Goal: Information Seeking & Learning: Learn about a topic

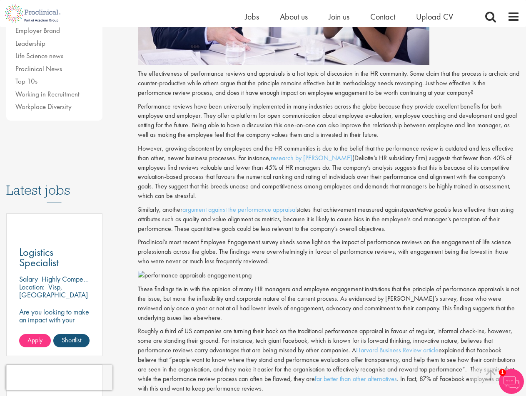
scroll to position [291, 0]
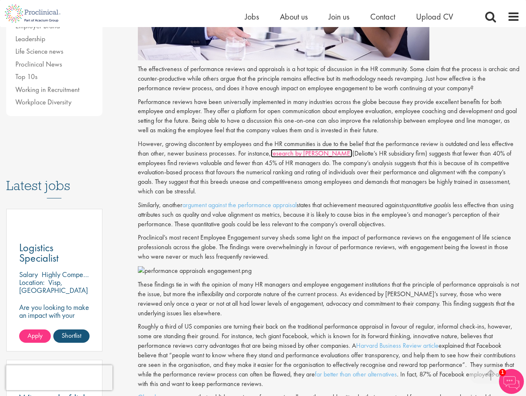
click at [294, 154] on link "research by [PERSON_NAME]" at bounding box center [312, 153] width 82 height 9
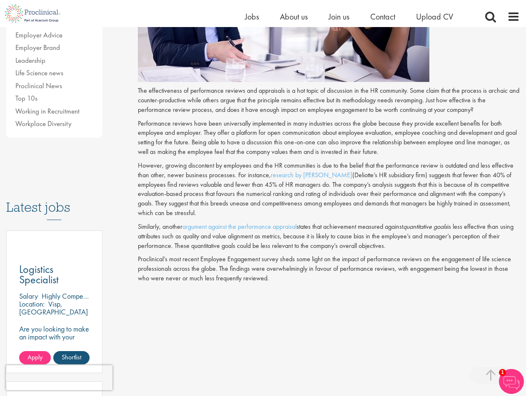
scroll to position [257, 0]
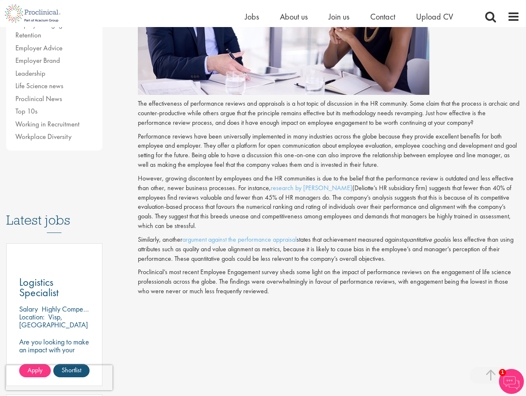
click at [418, 215] on p "However, growing discontent by employees and the HR communities is due to the b…" at bounding box center [329, 202] width 382 height 57
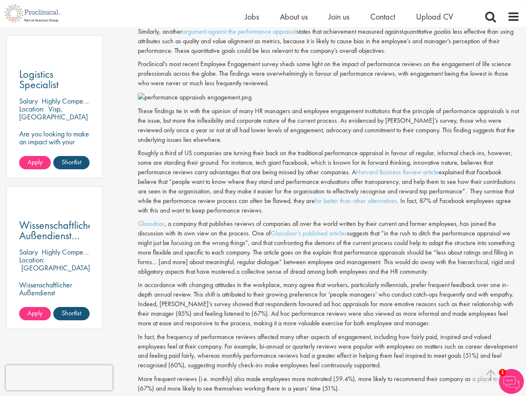
scroll to position [423, 0]
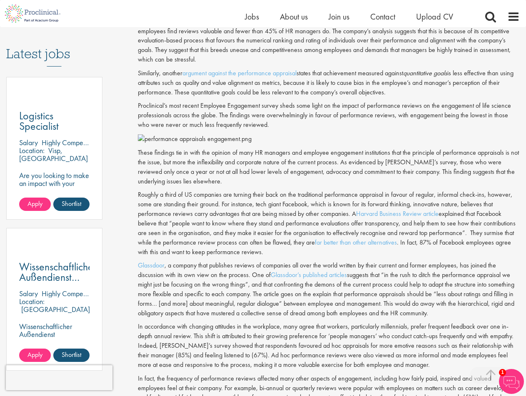
click at [411, 153] on p "These findings tie in with the opinion of many HR managers and employee engagem…" at bounding box center [329, 167] width 382 height 38
click at [419, 209] on link "Harvard Business Review article" at bounding box center [397, 213] width 82 height 9
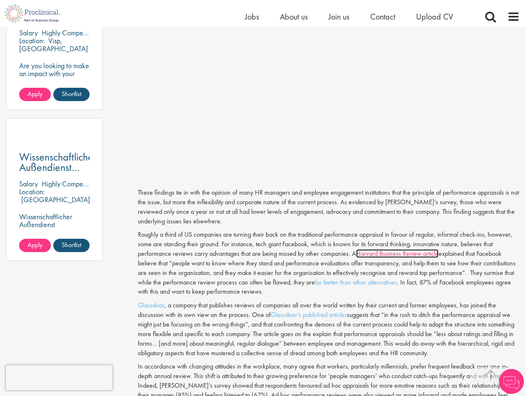
scroll to position [513, 0]
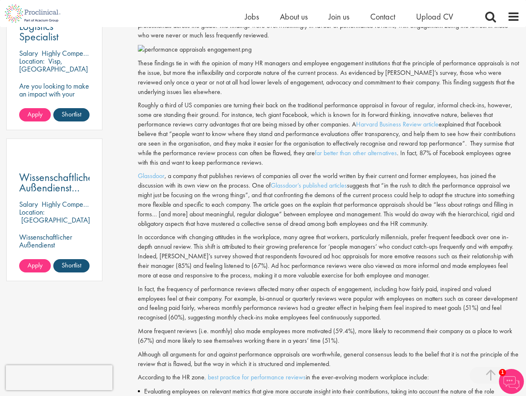
click at [443, 172] on p "Glassdoor , a company that publishes reviews of companies all over the world wr…" at bounding box center [329, 200] width 382 height 57
click at [437, 143] on p "Roughly a third of US companies are turning their back on the traditional perfo…" at bounding box center [329, 134] width 382 height 67
drag, startPoint x: 352, startPoint y: 113, endPoint x: 470, endPoint y: 151, distance: 123.8
click at [470, 151] on p "Roughly a third of US companies are turning their back on the traditional perfo…" at bounding box center [329, 134] width 382 height 67
copy p "A Harvard Business Review article explained that Facebook believe that “people …"
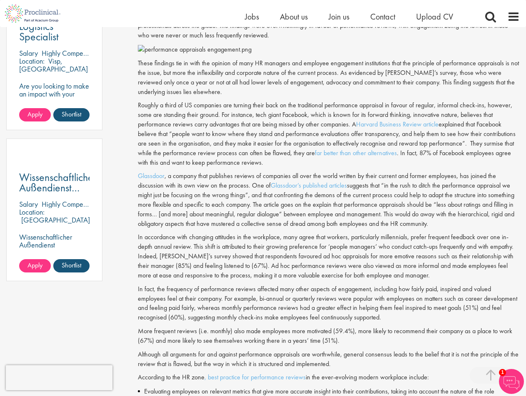
click at [366, 222] on div "The effectiveness of performance reviews and appraisals is a hot topic of discu…" at bounding box center [329, 174] width 382 height 663
drag, startPoint x: 454, startPoint y: 212, endPoint x: 462, endPoint y: 216, distance: 8.9
drag, startPoint x: 462, startPoint y: 216, endPoint x: 436, endPoint y: 205, distance: 27.6
click at [436, 205] on p "Glassdoor , a company that publishes reviews of companies all over the world wr…" at bounding box center [329, 200] width 382 height 57
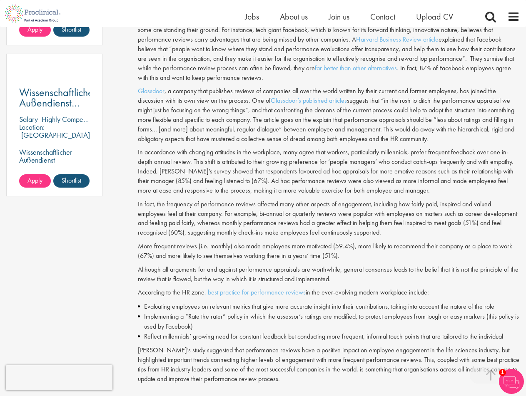
scroll to position [583, 0]
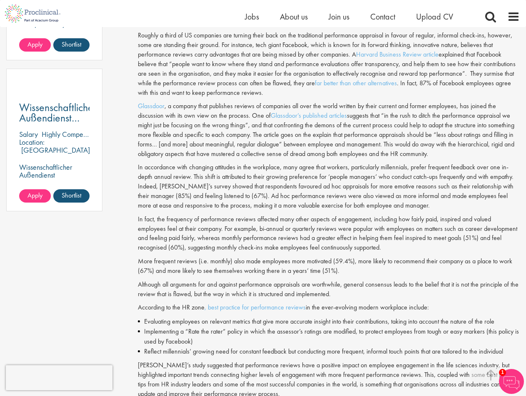
click at [460, 215] on p "In fact, the frequency of performance reviews affected many other aspects of en…" at bounding box center [329, 234] width 382 height 38
click at [445, 202] on div "The effectiveness of performance reviews and appraisals is a hot topic of discu…" at bounding box center [329, 104] width 382 height 663
click at [388, 167] on p "In accordance with changing attitudes in the workplace, many agree that workers…" at bounding box center [329, 186] width 382 height 47
click at [442, 215] on p "In fact, the frequency of performance reviews affected many other aspects of en…" at bounding box center [329, 234] width 382 height 38
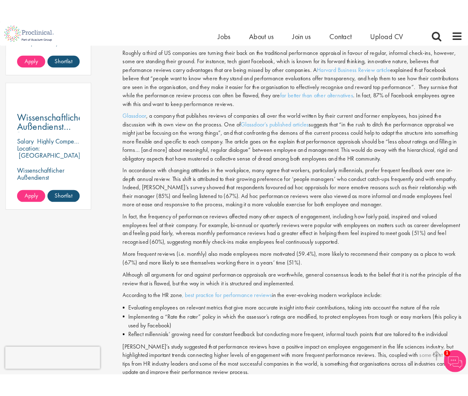
scroll to position [566, 0]
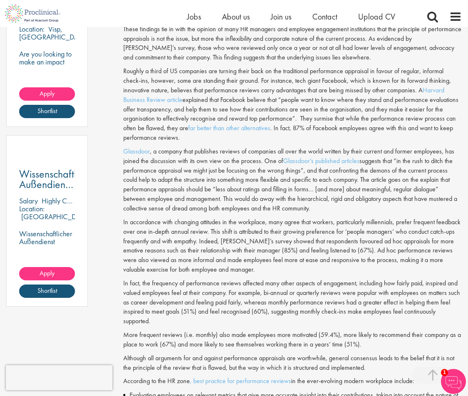
click at [437, 220] on p "In accordance with changing attitudes in the workplace, many agree that workers…" at bounding box center [292, 246] width 339 height 57
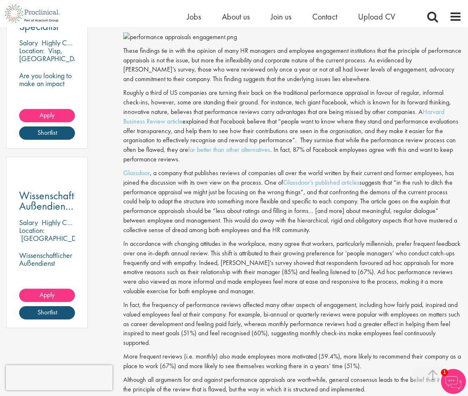
scroll to position [525, 0]
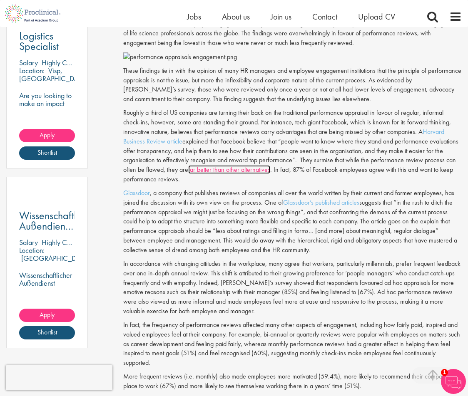
click at [237, 170] on link "far better than other alternatives" at bounding box center [229, 169] width 82 height 9
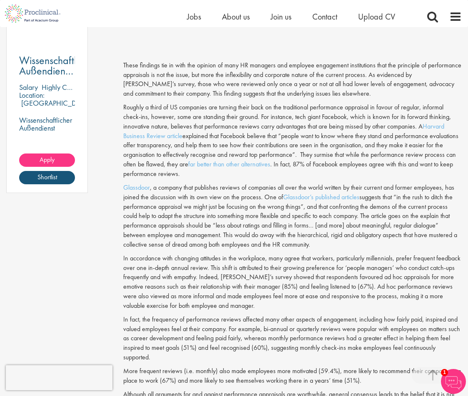
scroll to position [697, 0]
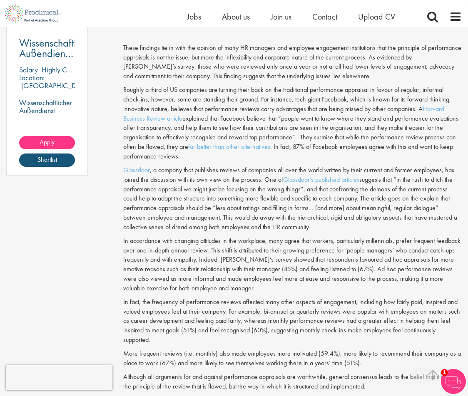
click at [328, 298] on p "In fact, the frequency of performance reviews affected many other aspects of en…" at bounding box center [292, 321] width 339 height 47
click at [337, 349] on p "More frequent reviews (i.e. monthly) also made employees more motivated (59.4%)…" at bounding box center [292, 358] width 339 height 19
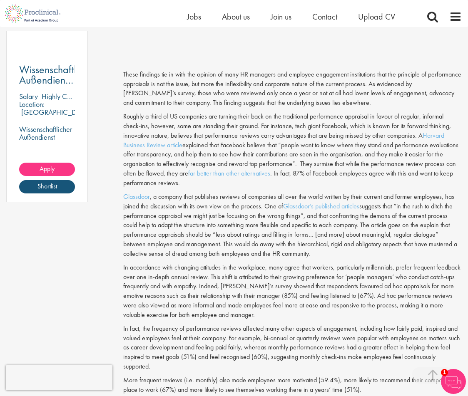
scroll to position [656, 0]
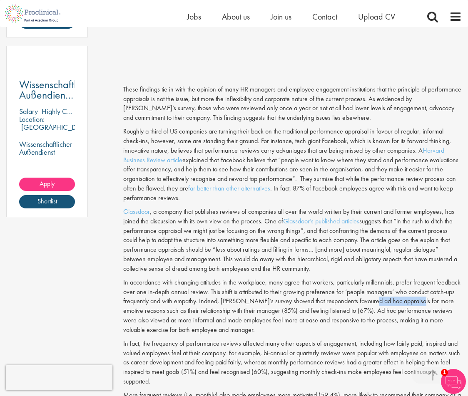
drag, startPoint x: 361, startPoint y: 153, endPoint x: 406, endPoint y: 154, distance: 44.6
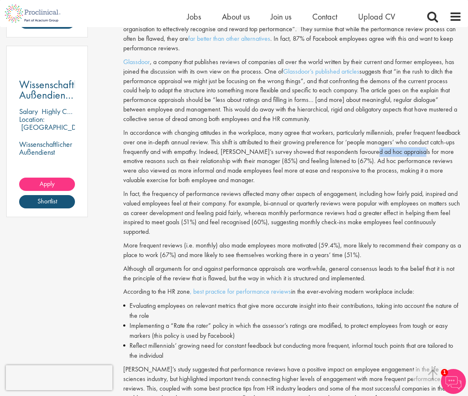
click at [406, 154] on p "In accordance with changing attitudes in the workplace, many agree that workers…" at bounding box center [292, 156] width 339 height 57
copy p "ad hoc appraisals"
click at [423, 194] on p "In fact, the frequency of performance reviews affected many other aspects of en…" at bounding box center [292, 212] width 339 height 47
click at [304, 194] on p "In fact, the frequency of performance reviews affected many other aspects of en…" at bounding box center [292, 212] width 339 height 47
click at [225, 206] on p "In fact, the frequency of performance reviews affected many other aspects of en…" at bounding box center [292, 212] width 339 height 47
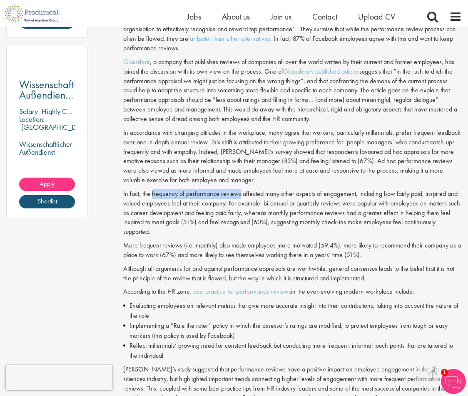
drag, startPoint x: 151, startPoint y: 194, endPoint x: 239, endPoint y: 194, distance: 87.4
click at [239, 194] on p "In fact, the frequency of performance reviews affected many other aspects of en…" at bounding box center [292, 212] width 339 height 47
copy p "frequency of performance reviews"
click at [301, 212] on p "In fact, the frequency of performance reviews affected many other aspects of en…" at bounding box center [292, 212] width 339 height 47
drag, startPoint x: 264, startPoint y: 205, endPoint x: 349, endPoint y: 204, distance: 85.0
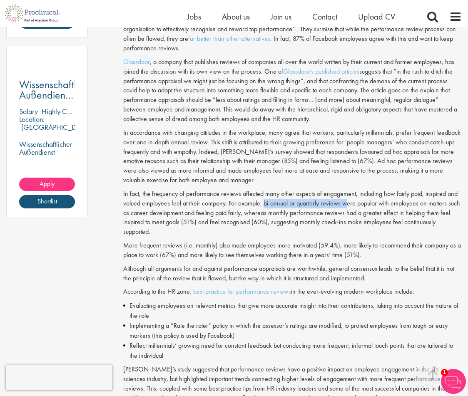
click at [349, 204] on p "In fact, the frequency of performance reviews affected many other aspects of en…" at bounding box center [292, 212] width 339 height 47
click at [299, 208] on p "In fact, the frequency of performance reviews affected many other aspects of en…" at bounding box center [292, 212] width 339 height 47
drag, startPoint x: 265, startPoint y: 203, endPoint x: 341, endPoint y: 206, distance: 75.8
click at [341, 206] on p "In fact, the frequency of performance reviews affected many other aspects of en…" at bounding box center [292, 212] width 339 height 47
copy p "bi-annual or quarterly reviews"
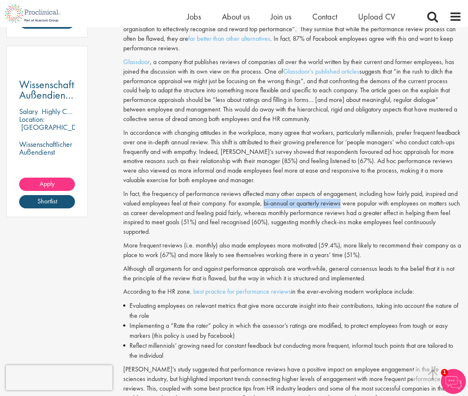
click at [352, 207] on p "In fact, the frequency of performance reviews affected many other aspects of en…" at bounding box center [292, 212] width 339 height 47
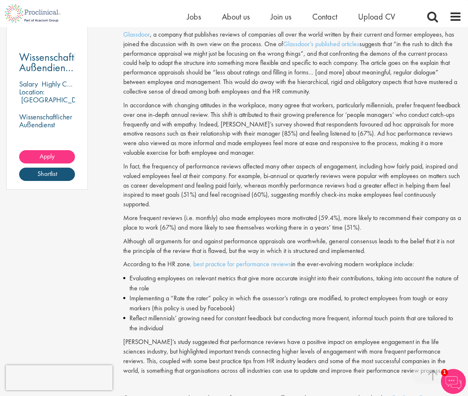
scroll to position [697, 0]
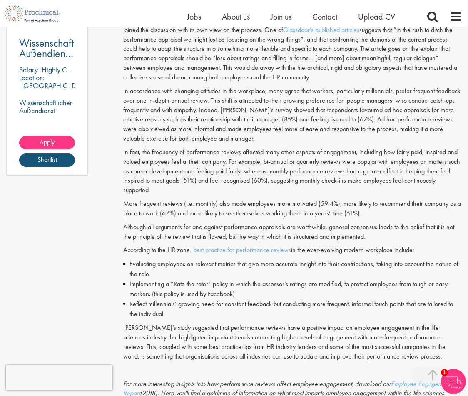
click at [399, 168] on p "In fact, the frequency of performance reviews affected many other aspects of en…" at bounding box center [292, 171] width 339 height 47
click at [379, 165] on p "In fact, the frequency of performance reviews affected many other aspects of en…" at bounding box center [292, 171] width 339 height 47
click at [409, 163] on p "In fact, the frequency of performance reviews affected many other aspects of en…" at bounding box center [292, 171] width 339 height 47
drag, startPoint x: 131, startPoint y: 171, endPoint x: 240, endPoint y: 172, distance: 108.7
click at [240, 172] on p "In fact, the frequency of performance reviews affected many other aspects of en…" at bounding box center [292, 171] width 339 height 47
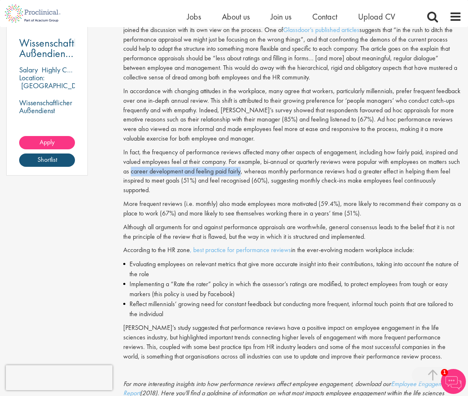
copy p "career development and feeling paid fairly"
click at [287, 168] on p "In fact, the frequency of performance reviews affected many other aspects of en…" at bounding box center [292, 171] width 339 height 47
click at [334, 173] on p "In fact, the frequency of performance reviews affected many other aspects of en…" at bounding box center [292, 171] width 339 height 47
click at [410, 176] on p "In fact, the frequency of performance reviews affected many other aspects of en…" at bounding box center [292, 171] width 339 height 47
drag, startPoint x: 268, startPoint y: 172, endPoint x: 343, endPoint y: 172, distance: 74.5
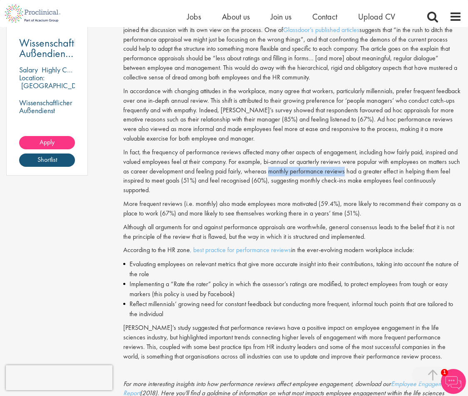
click at [343, 172] on p "In fact, the frequency of performance reviews affected many other aspects of en…" at bounding box center [292, 171] width 339 height 47
copy p "monthly performance reviews"
click at [348, 188] on p "In fact, the frequency of performance reviews affected many other aspects of en…" at bounding box center [292, 171] width 339 height 47
drag, startPoint x: 361, startPoint y: 172, endPoint x: 438, endPoint y: 173, distance: 77.5
click at [438, 173] on p "In fact, the frequency of performance reviews affected many other aspects of en…" at bounding box center [292, 171] width 339 height 47
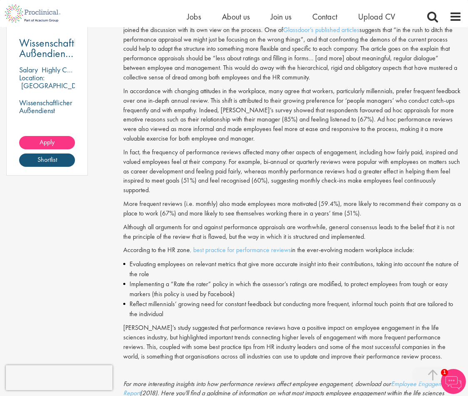
click at [418, 177] on p "In fact, the frequency of performance reviews affected many other aspects of en…" at bounding box center [292, 171] width 339 height 47
drag, startPoint x: 438, startPoint y: 172, endPoint x: 152, endPoint y: 184, distance: 285.9
click at [152, 184] on p "In fact, the frequency of performance reviews affected many other aspects of en…" at bounding box center [292, 171] width 339 height 47
click at [407, 183] on p "In fact, the frequency of performance reviews affected many other aspects of en…" at bounding box center [292, 171] width 339 height 47
drag, startPoint x: 404, startPoint y: 172, endPoint x: 179, endPoint y: 180, distance: 224.6
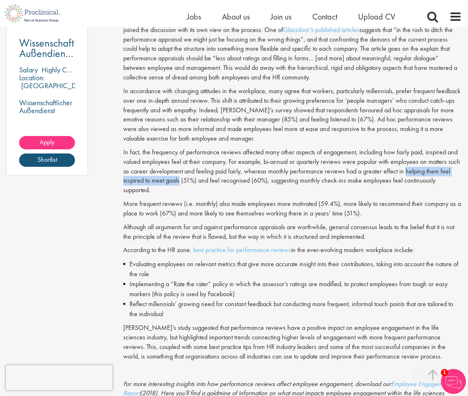
click at [179, 180] on p "In fact, the frequency of performance reviews affected many other aspects of en…" at bounding box center [292, 171] width 339 height 47
copy p "helping them feel inspired to meet goals"
click at [231, 204] on p "More frequent reviews (i.e. monthly) also made employees more motivated (59.4%)…" at bounding box center [292, 208] width 339 height 19
drag, startPoint x: 209, startPoint y: 181, endPoint x: 249, endPoint y: 181, distance: 40.0
click at [249, 181] on p "In fact, the frequency of performance reviews affected many other aspects of en…" at bounding box center [292, 171] width 339 height 47
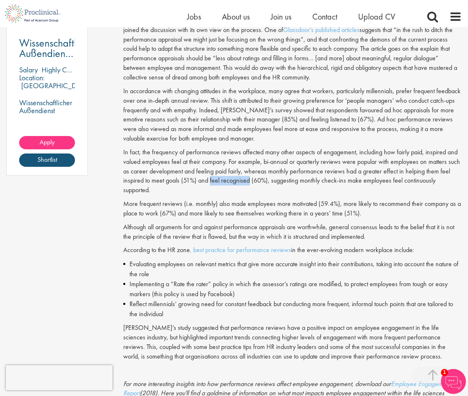
copy p "feel recognised"
click at [324, 187] on p "In fact, the frequency of performance reviews affected many other aspects of en…" at bounding box center [292, 171] width 339 height 47
click at [286, 181] on p "In fact, the frequency of performance reviews affected many other aspects of en…" at bounding box center [292, 171] width 339 height 47
click at [322, 175] on p "In fact, the frequency of performance reviews affected many other aspects of en…" at bounding box center [292, 171] width 339 height 47
drag, startPoint x: 346, startPoint y: 181, endPoint x: 409, endPoint y: 188, distance: 63.3
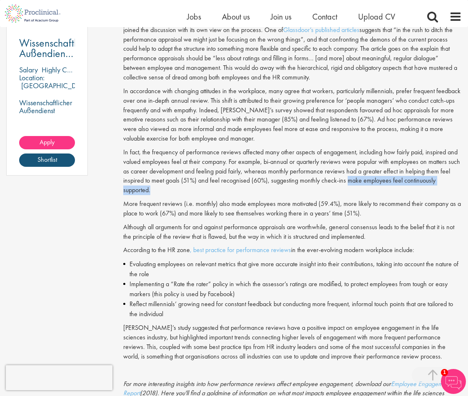
click at [409, 188] on p "In fact, the frequency of performance reviews affected many other aspects of en…" at bounding box center [292, 171] width 339 height 47
copy p "make employees feel continuously supported."
click at [232, 216] on p "More frequent reviews (i.e. monthly) also made employees more motivated (59.4%)…" at bounding box center [292, 208] width 339 height 19
click at [298, 212] on p "More frequent reviews (i.e. monthly) also made employees more motivated (59.4%)…" at bounding box center [292, 208] width 339 height 19
click at [226, 206] on p "More frequent reviews (i.e. monthly) also made employees more motivated (59.4%)…" at bounding box center [292, 208] width 339 height 19
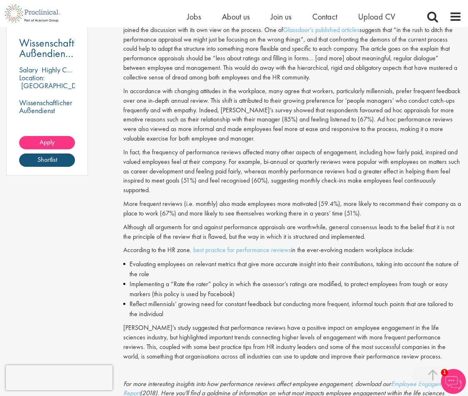
click at [324, 208] on p "More frequent reviews (i.e. monthly) also made employees more motivated (59.4%)…" at bounding box center [292, 208] width 339 height 19
click at [320, 205] on p "More frequent reviews (i.e. monthly) also made employees more motivated (59.4%)…" at bounding box center [292, 208] width 339 height 19
drag, startPoint x: 319, startPoint y: 204, endPoint x: 334, endPoint y: 205, distance: 15.8
click at [334, 205] on p "More frequent reviews (i.e. monthly) also made employees more motivated (59.4%)…" at bounding box center [292, 208] width 339 height 19
click at [377, 228] on p "Although all arguments for and against performance appraisals are worthwhile, g…" at bounding box center [292, 232] width 339 height 19
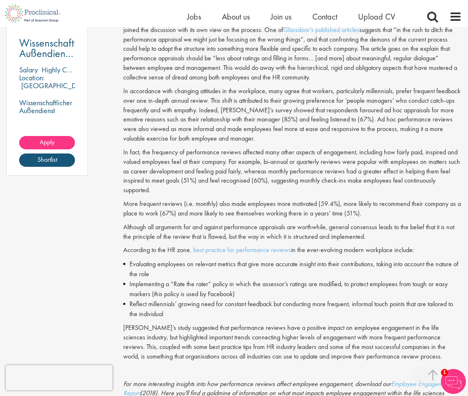
click at [379, 216] on p "More frequent reviews (i.e. monthly) also made employees more motivated (59.4%)…" at bounding box center [292, 208] width 339 height 19
click at [317, 204] on p "More frequent reviews (i.e. monthly) also made employees more motivated (59.4%)…" at bounding box center [292, 208] width 339 height 19
drag, startPoint x: 319, startPoint y: 204, endPoint x: 334, endPoint y: 204, distance: 15.4
click at [334, 204] on p "More frequent reviews (i.e. monthly) also made employees more motivated (59.4%)…" at bounding box center [292, 208] width 339 height 19
click at [189, 181] on p "In fact, the frequency of performance reviews affected many other aspects of en…" at bounding box center [292, 171] width 339 height 47
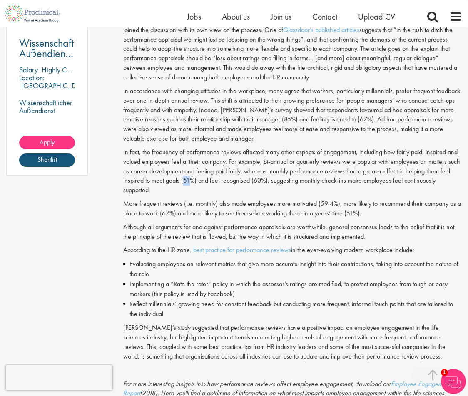
drag, startPoint x: 183, startPoint y: 180, endPoint x: 191, endPoint y: 182, distance: 8.5
click at [191, 182] on p "In fact, the frequency of performance reviews affected many other aspects of en…" at bounding box center [292, 171] width 339 height 47
click at [349, 225] on p "Although all arguments for and against performance appraisals are worthwhile, g…" at bounding box center [292, 232] width 339 height 19
click at [341, 204] on p "More frequent reviews (i.e. monthly) also made employees more motivated (59.4%)…" at bounding box center [292, 208] width 339 height 19
click at [311, 218] on p "More frequent reviews (i.e. monthly) also made employees more motivated (59.4%)…" at bounding box center [292, 208] width 339 height 19
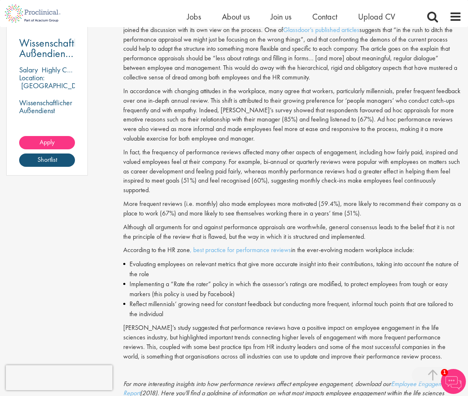
click at [371, 239] on p "Although all arguments for and against performance appraisals are worthwhile, g…" at bounding box center [292, 232] width 339 height 19
click at [327, 210] on p "More frequent reviews (i.e. monthly) also made employees more motivated (59.4%)…" at bounding box center [292, 208] width 339 height 19
click at [366, 245] on div "The effectiveness of performance reviews and appraisals is a hot topic of discu…" at bounding box center [292, 34] width 339 height 750
click at [372, 229] on p "Although all arguments for and against performance appraisals are worthwhile, g…" at bounding box center [292, 232] width 339 height 19
click at [346, 210] on p "More frequent reviews (i.e. monthly) also made employees more motivated (59.4%)…" at bounding box center [292, 208] width 339 height 19
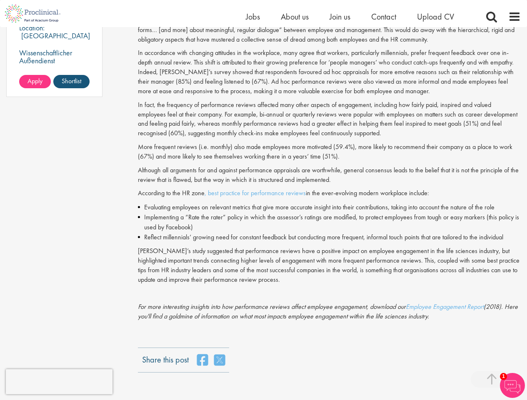
click at [450, 232] on li "Reflect millennials’ growing need for constant feedback but conducting more fre…" at bounding box center [329, 237] width 383 height 10
click at [391, 189] on p "According to the HR zone , best practice for performance reviews in the ever-ev…" at bounding box center [329, 194] width 383 height 10
click at [344, 214] on li "Implementing a “Rate the rater” policy in which the assessor’s ratings are modi…" at bounding box center [329, 222] width 383 height 20
drag, startPoint x: 343, startPoint y: 212, endPoint x: 392, endPoint y: 197, distance: 51.4
click at [392, 202] on li "Evaluating employees on relevant metrics that give more accurate insight into t…" at bounding box center [329, 207] width 383 height 10
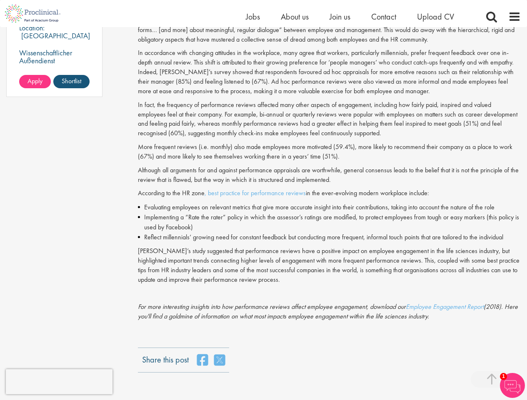
drag, startPoint x: 392, startPoint y: 178, endPoint x: 379, endPoint y: 165, distance: 18.8
click at [379, 166] on p "Although all arguments for and against performance appraisals are worthwhile, g…" at bounding box center [329, 175] width 383 height 19
click at [368, 145] on p "More frequent reviews (i.e. monthly) also made employees more motivated (59.4%)…" at bounding box center [329, 151] width 383 height 19
click at [345, 166] on p "Although all arguments for and against performance appraisals are worthwhile, g…" at bounding box center [329, 175] width 383 height 19
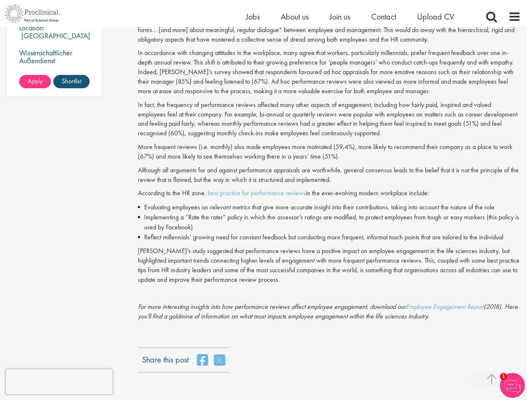
click at [330, 102] on p "In fact, the frequency of performance reviews affected many other aspects of en…" at bounding box center [329, 119] width 383 height 38
click at [355, 189] on p "According to the HR zone , best practice for performance reviews in the ever-ev…" at bounding box center [329, 194] width 383 height 10
click at [265, 105] on p "In fact, the frequency of performance reviews affected many other aspects of en…" at bounding box center [329, 119] width 383 height 38
click at [333, 80] on p "In accordance with changing attitudes in the workplace, many agree that workers…" at bounding box center [329, 71] width 383 height 47
drag, startPoint x: 446, startPoint y: 63, endPoint x: 161, endPoint y: 72, distance: 285.4
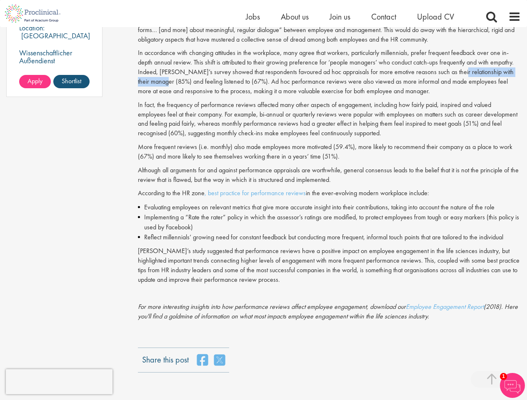
click at [161, 72] on p "In accordance with changing attitudes in the workplace, many agree that workers…" at bounding box center [329, 71] width 383 height 47
copy p "relationship with their manager"
click at [391, 104] on p "In fact, the frequency of performance reviews affected many other aspects of en…" at bounding box center [329, 119] width 383 height 38
click at [420, 142] on p "More frequent reviews (i.e. monthly) also made employees more motivated (59.4%)…" at bounding box center [329, 151] width 383 height 19
click at [370, 232] on li "Reflect millennials’ growing need for constant feedback but conducting more fre…" at bounding box center [329, 237] width 383 height 10
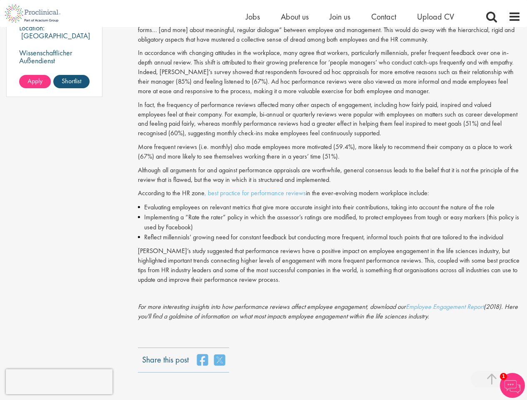
click at [393, 166] on p "Although all arguments for and against performance appraisals are worthwhile, g…" at bounding box center [329, 175] width 383 height 19
click at [201, 166] on p "Although all arguments for and against performance appraisals are worthwhile, g…" at bounding box center [329, 175] width 383 height 19
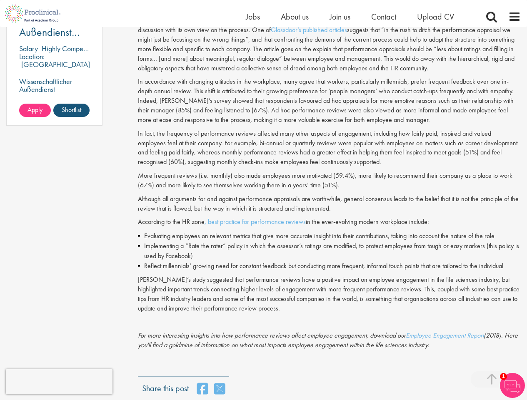
scroll to position [656, 0]
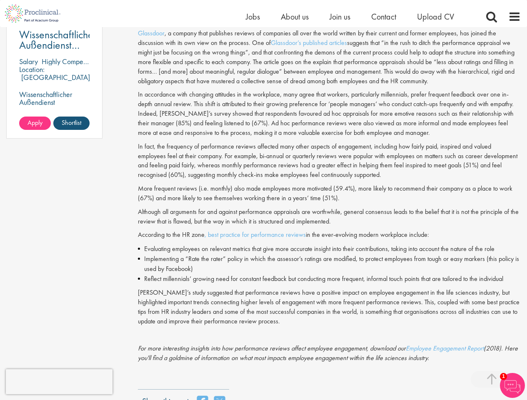
drag, startPoint x: 274, startPoint y: 214, endPoint x: 337, endPoint y: 150, distance: 89.8
click at [337, 150] on p "In fact, the frequency of performance reviews affected many other aspects of en…" at bounding box center [329, 161] width 383 height 38
click at [461, 344] on link "Employee Engagement Report" at bounding box center [445, 348] width 78 height 9
click at [388, 263] on li "Implementing a “Rate the rater” policy in which the assessor’s ratings are modi…" at bounding box center [329, 264] width 383 height 20
click at [323, 163] on p "In fact, the frequency of performance reviews affected many other aspects of en…" at bounding box center [329, 161] width 383 height 38
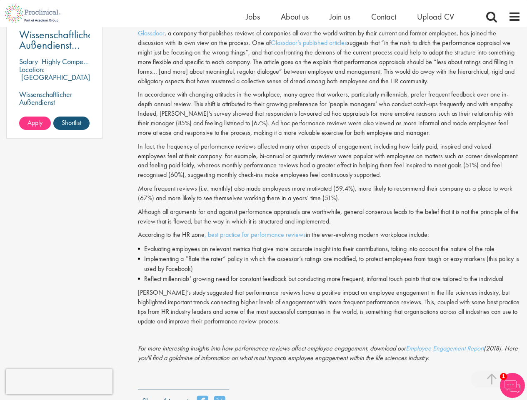
click at [368, 132] on div "The effectiveness of performance reviews and appraisals is a hot topic of discu…" at bounding box center [329, 31] width 383 height 663
click at [213, 207] on p "Although all arguments for and against performance appraisals are worthwhile, g…" at bounding box center [329, 216] width 383 height 19
click at [186, 210] on p "Although all arguments for and against performance appraisals are worthwhile, g…" at bounding box center [329, 216] width 383 height 19
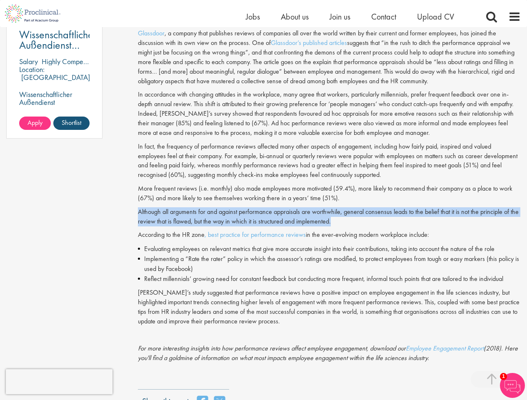
drag, startPoint x: 138, startPoint y: 202, endPoint x: 378, endPoint y: 211, distance: 240.0
click at [378, 211] on p "Although all arguments for and against performance appraisals are worthwhile, g…" at bounding box center [329, 216] width 383 height 19
copy p "Although all arguments for and against performance appraisals are worthwhile, g…"
click at [384, 254] on li "Implementing a “Rate the rater” policy in which the assessor’s ratings are modi…" at bounding box center [329, 264] width 383 height 20
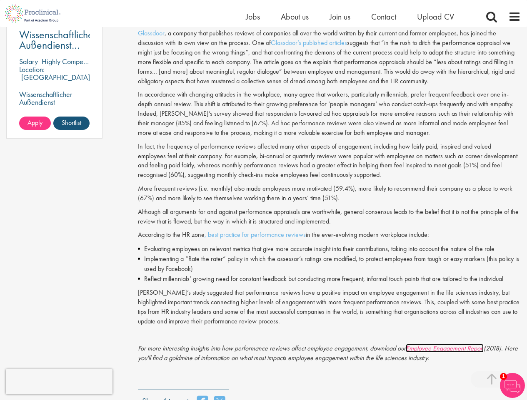
click at [440, 344] on link "Employee Engagement Report" at bounding box center [445, 348] width 78 height 9
click at [279, 230] on link ", best practice for performance reviews" at bounding box center [254, 234] width 101 height 9
